Goal: Task Accomplishment & Management: Manage account settings

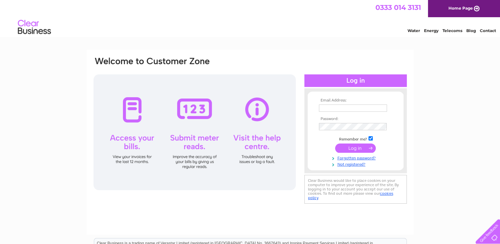
type input "tiffany.h.howard@gmail.com"
click at [353, 149] on input "submit" at bounding box center [355, 147] width 41 height 9
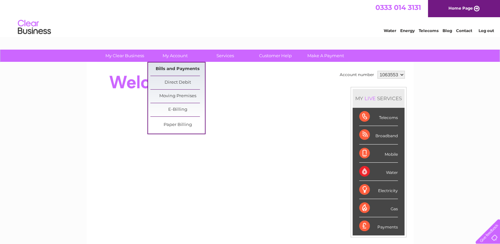
click at [168, 67] on link "Bills and Payments" at bounding box center [177, 68] width 54 height 13
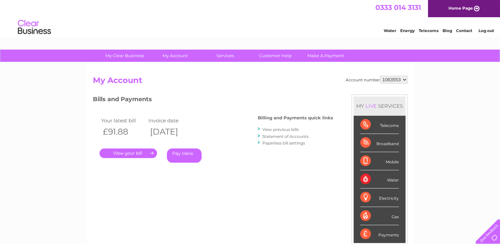
click at [133, 153] on link "." at bounding box center [127, 153] width 57 height 10
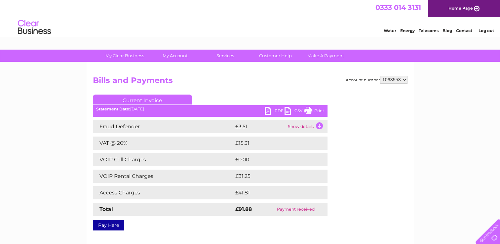
click at [275, 112] on link "PDF" at bounding box center [274, 112] width 20 height 10
